Goal: Information Seeking & Learning: Learn about a topic

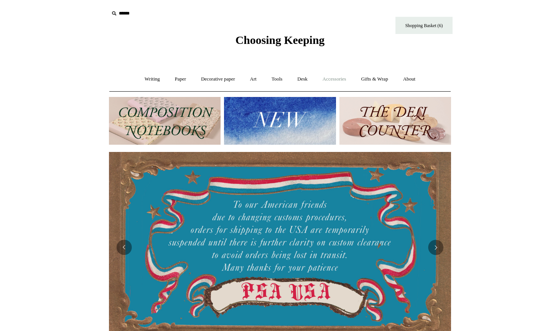
click at [322, 82] on link "Accessories +" at bounding box center [334, 79] width 37 height 20
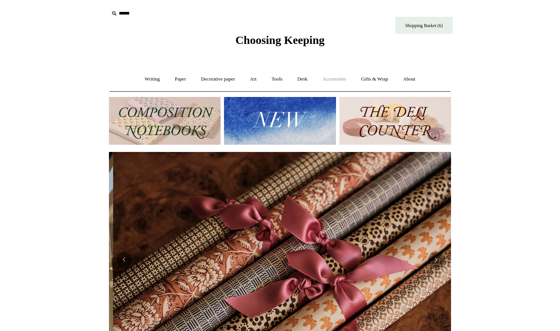
scroll to position [0, 685]
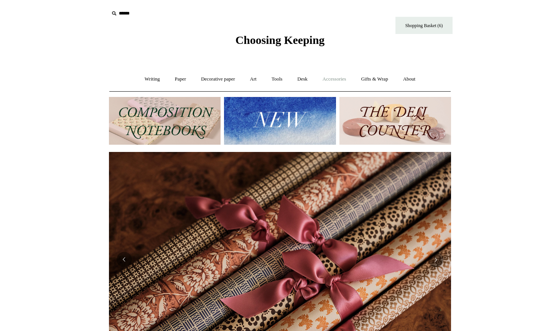
click at [337, 80] on link "Accessories +" at bounding box center [334, 79] width 37 height 20
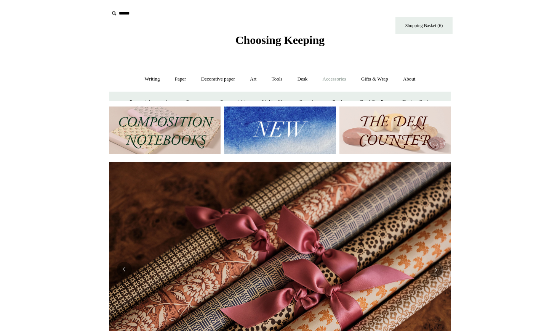
click at [337, 80] on link "Accessories -" at bounding box center [334, 79] width 37 height 20
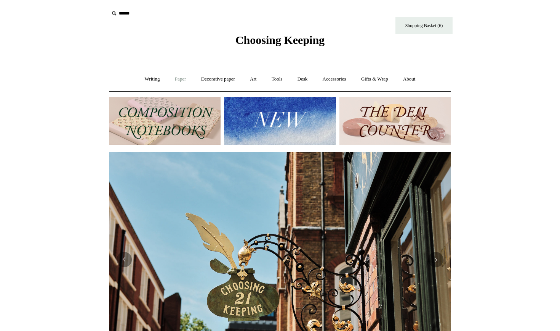
scroll to position [0, 342]
click at [176, 79] on link "Paper +" at bounding box center [180, 79] width 25 height 20
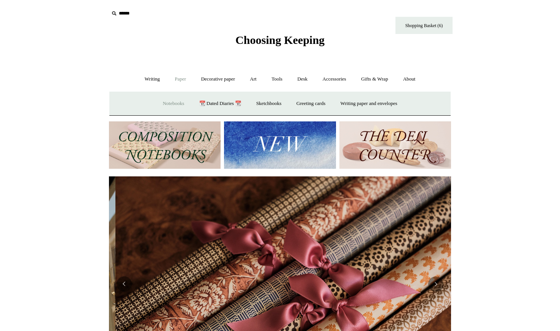
scroll to position [0, 685]
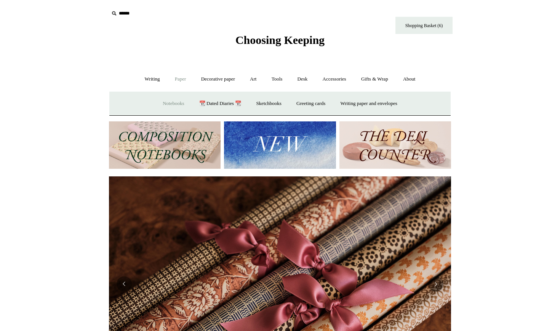
click at [170, 102] on link "Notebooks +" at bounding box center [173, 103] width 35 height 20
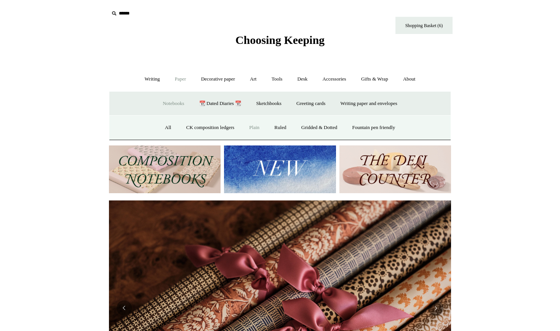
click at [248, 128] on link "Plain" at bounding box center [254, 127] width 24 height 20
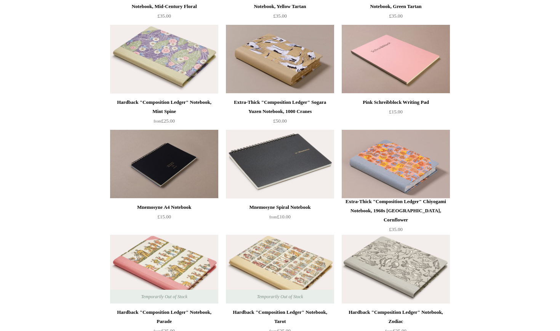
scroll to position [1123, 0]
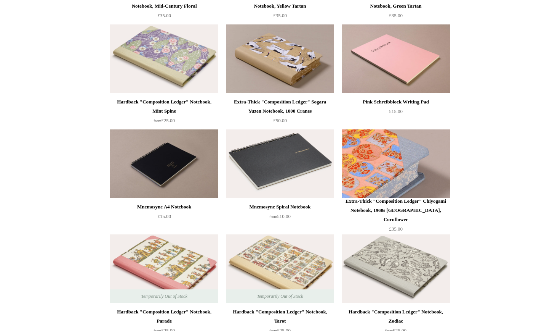
click at [373, 168] on img at bounding box center [396, 163] width 108 height 69
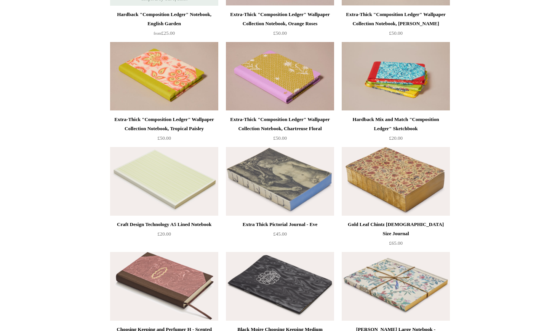
scroll to position [1526, 0]
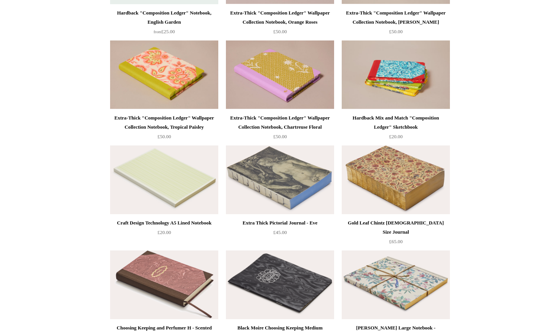
click at [415, 184] on img at bounding box center [396, 179] width 108 height 69
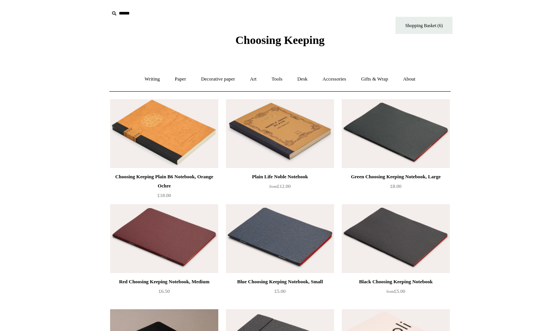
scroll to position [0, 0]
click at [274, 78] on link "Tools +" at bounding box center [277, 79] width 25 height 20
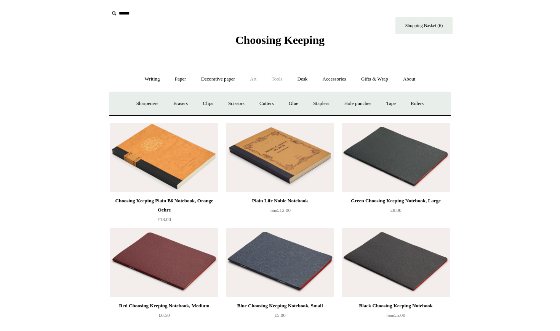
click at [257, 79] on link "Art +" at bounding box center [253, 79] width 20 height 20
click at [153, 78] on link "Writing +" at bounding box center [152, 79] width 29 height 20
click at [234, 106] on link "Ballpoints etc. +" at bounding box center [230, 103] width 42 height 20
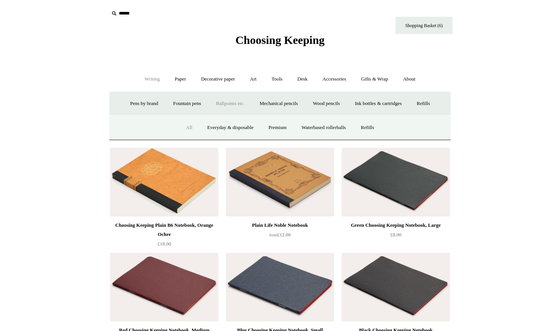
click at [183, 124] on link "All" at bounding box center [189, 127] width 20 height 20
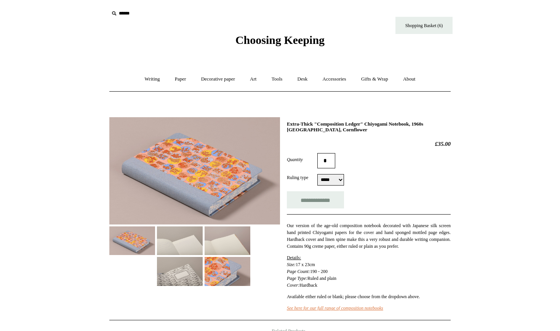
select select "*****"
click at [188, 238] on img at bounding box center [180, 240] width 46 height 29
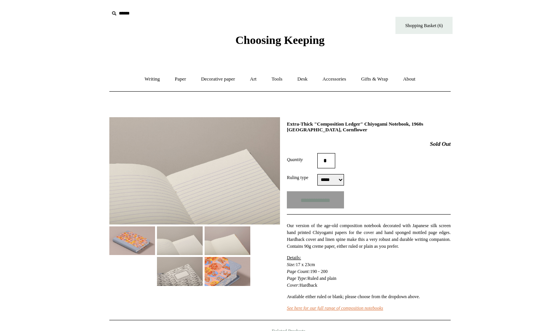
click at [234, 245] on img at bounding box center [228, 240] width 46 height 29
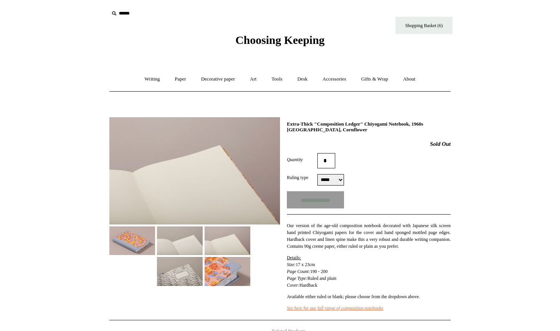
scroll to position [13, 0]
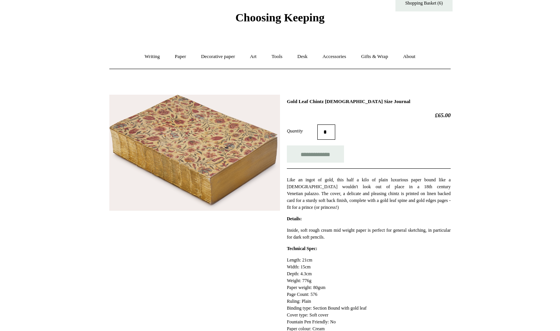
scroll to position [22, 0]
